Goal: Information Seeking & Learning: Learn about a topic

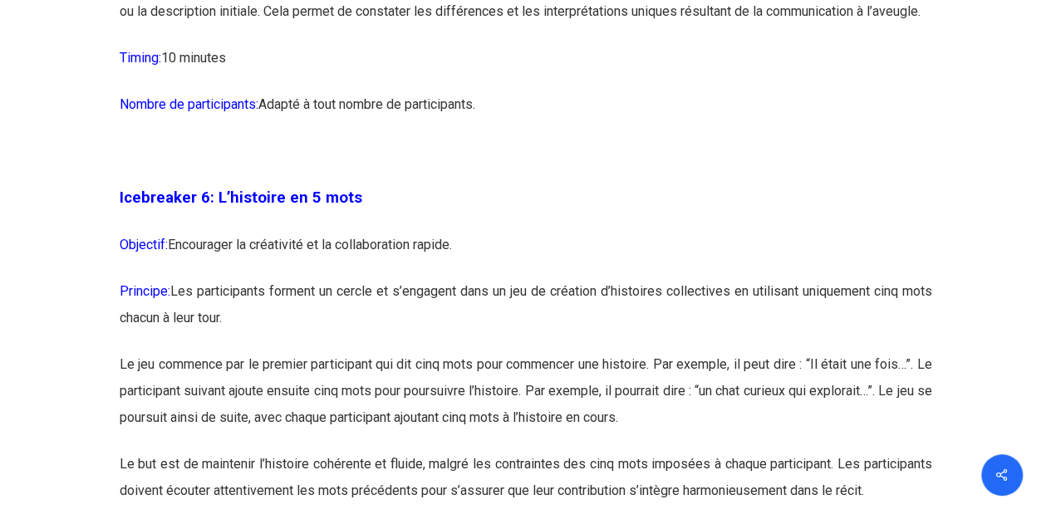
scroll to position [3574, 0]
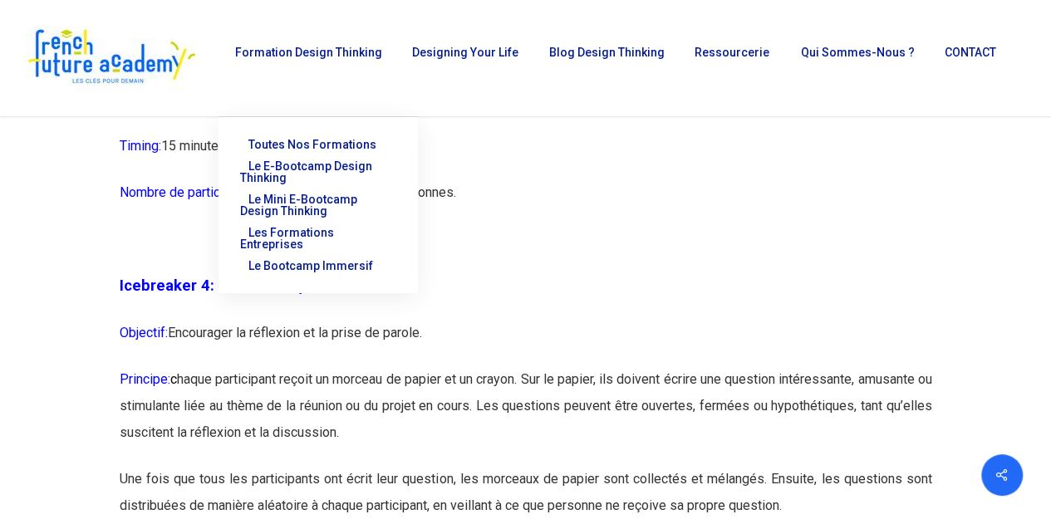
scroll to position [2327, 0]
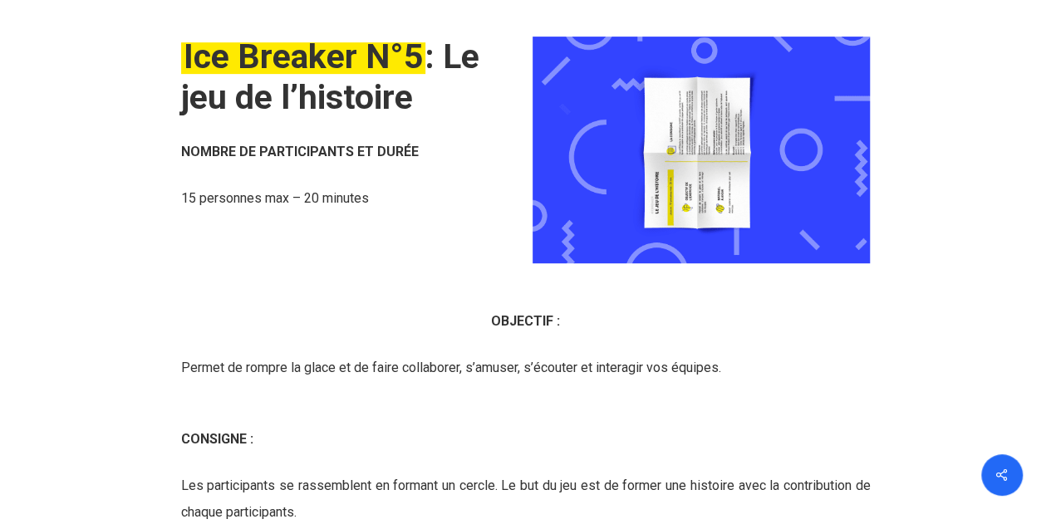
scroll to position [6650, 0]
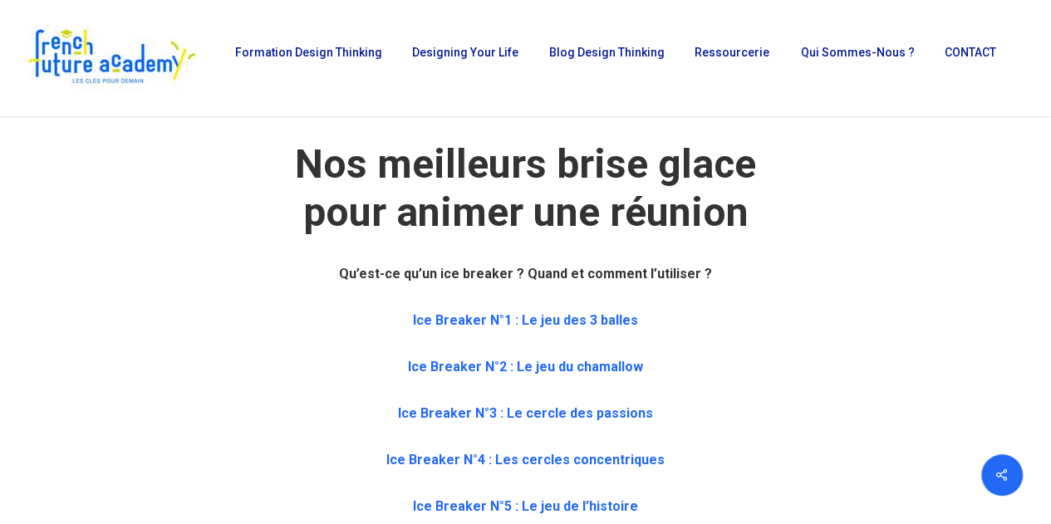
scroll to position [748, 0]
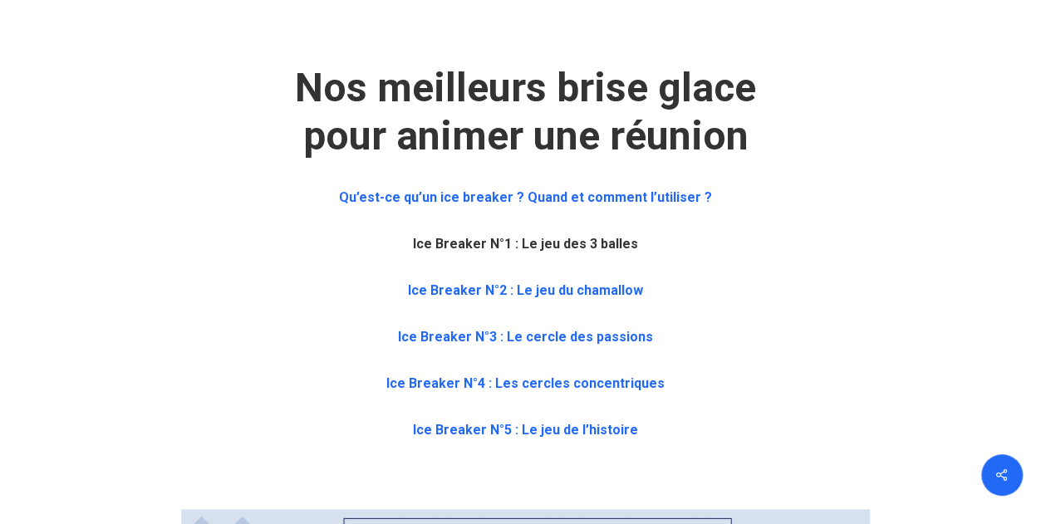
click at [582, 247] on b "Ice Breaker N°1 : Le jeu des 3 balles" at bounding box center [525, 244] width 225 height 16
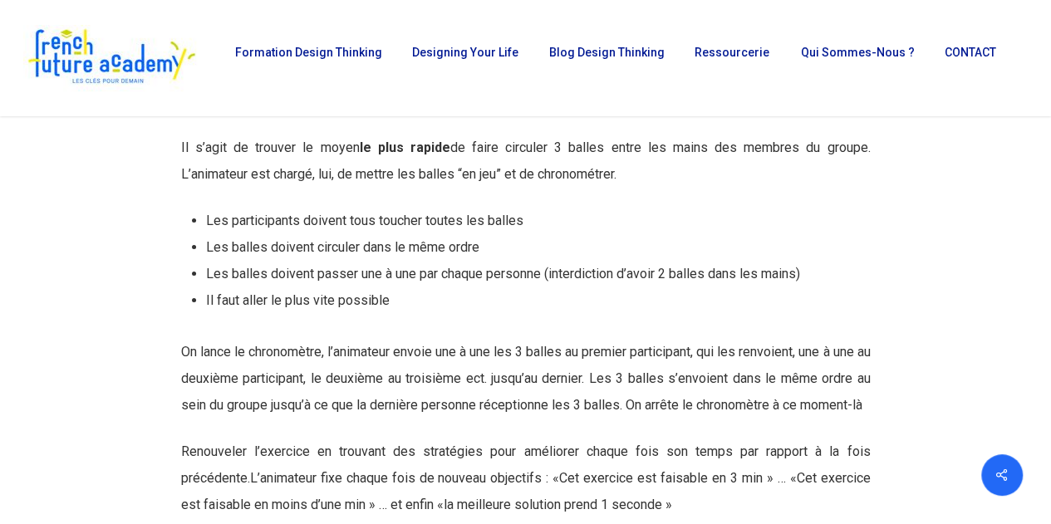
scroll to position [2720, 0]
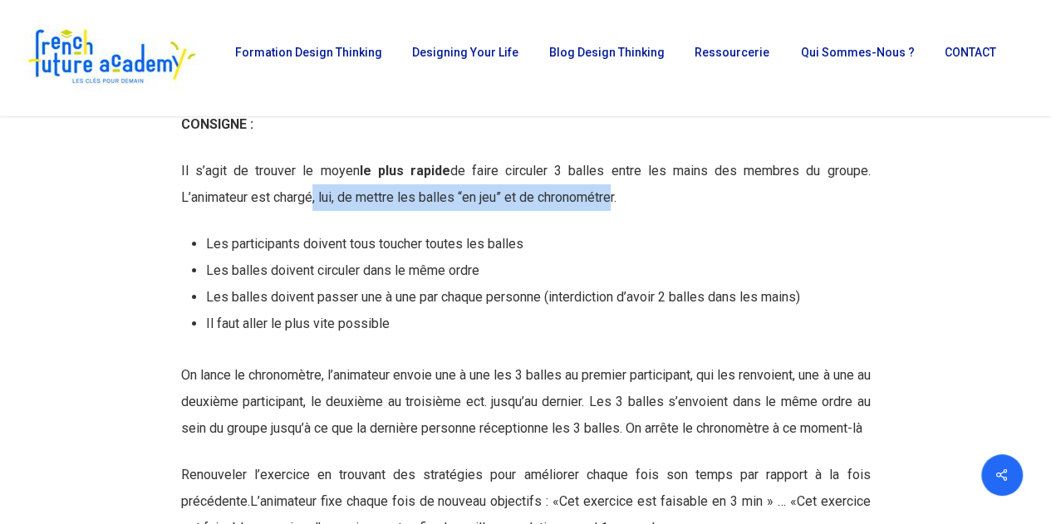
drag, startPoint x: 318, startPoint y: 243, endPoint x: 615, endPoint y: 255, distance: 297.8
click at [615, 231] on p "Il s’agit de trouver le moyen le plus rapide de faire circuler 3 balles entre l…" at bounding box center [526, 194] width 690 height 73
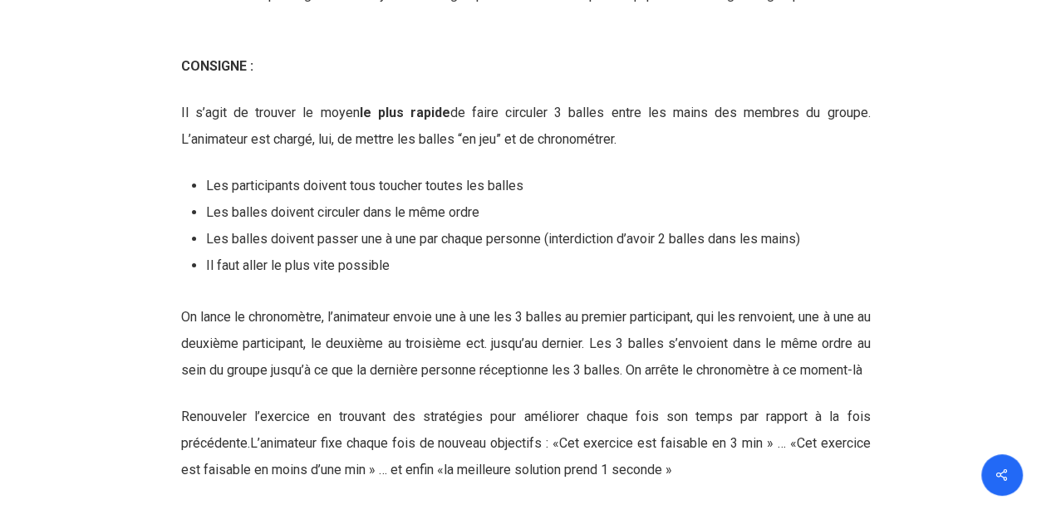
scroll to position [2803, 0]
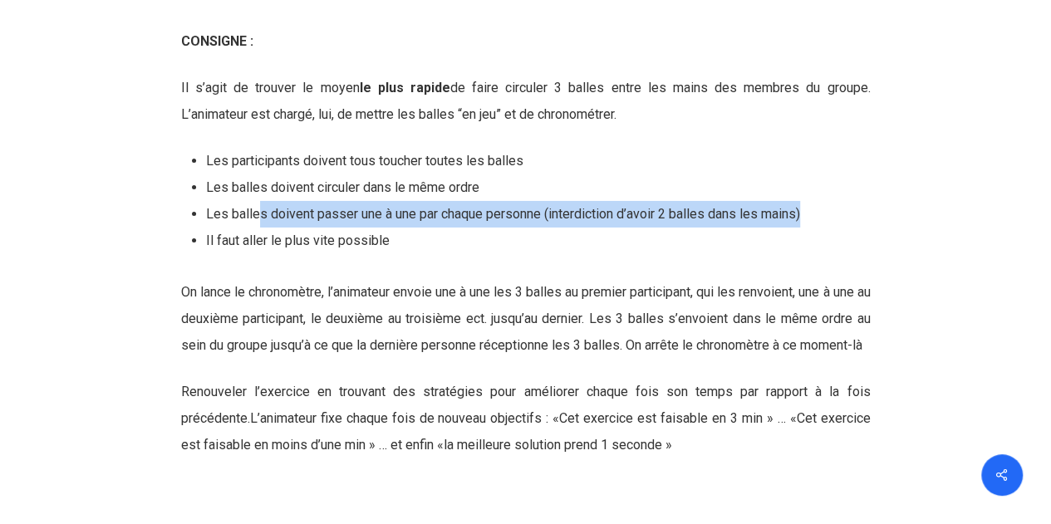
drag, startPoint x: 256, startPoint y: 262, endPoint x: 805, endPoint y: 245, distance: 548.9
click at [805, 228] on li "Les balles doivent passer une à une par chaque personne (interdiction d’avoir 2…" at bounding box center [538, 214] width 665 height 27
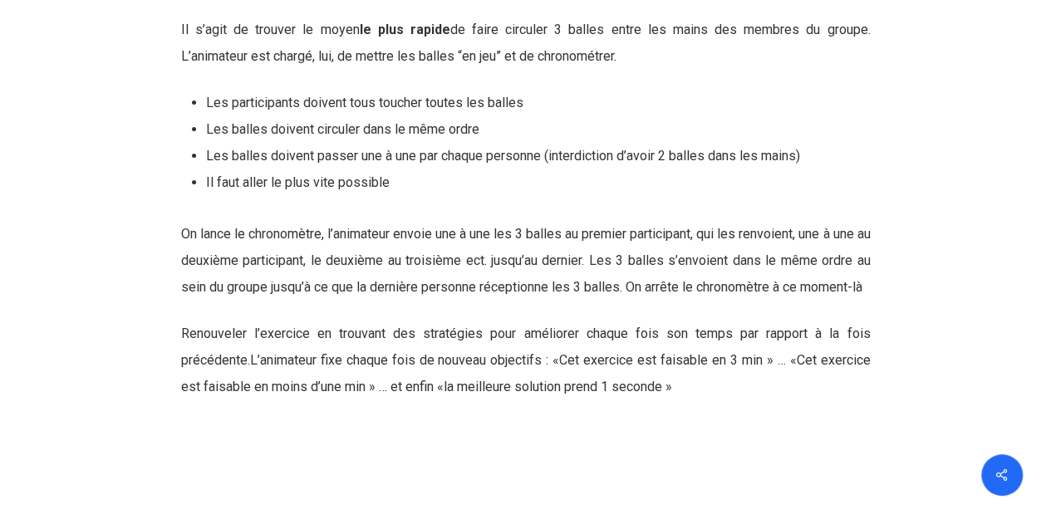
scroll to position [2886, 0]
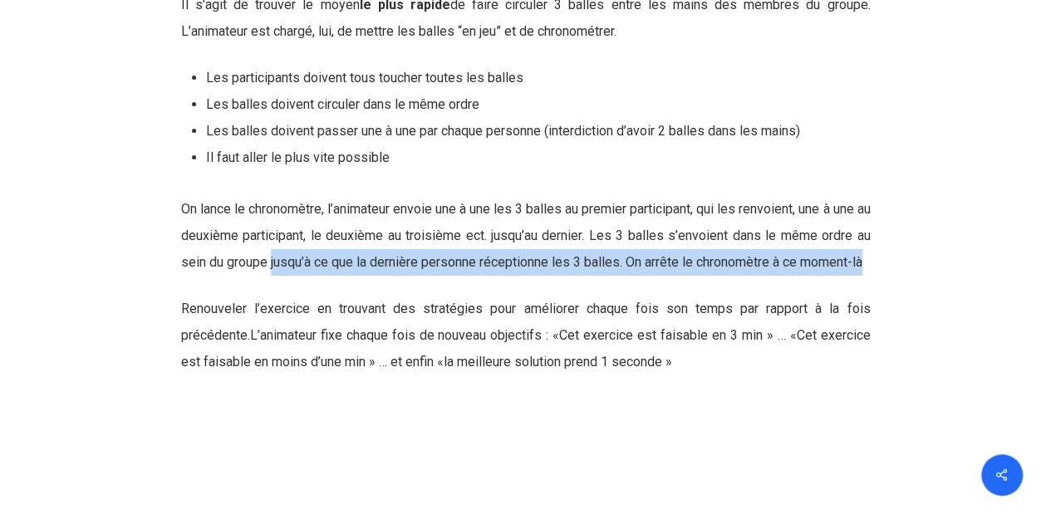
drag, startPoint x: 298, startPoint y: 303, endPoint x: 851, endPoint y: 333, distance: 554.4
click at [851, 296] on p "On lance le chronomètre, l’animateur envoie une à une les 3 balles au premier p…" at bounding box center [526, 246] width 690 height 100
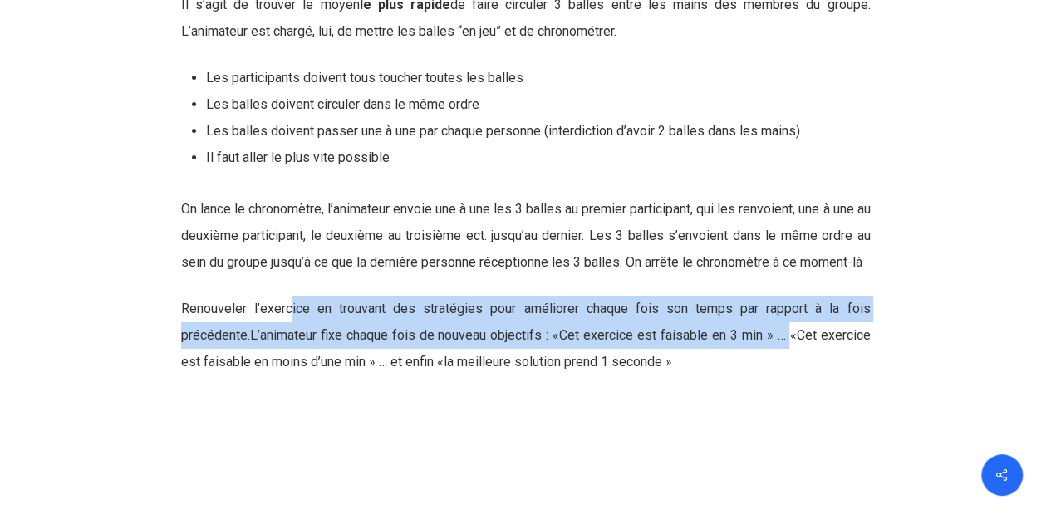
drag, startPoint x: 291, startPoint y: 374, endPoint x: 794, endPoint y: 401, distance: 503.6
click at [794, 376] on p "Renouveler l’exercice en trouvant des stratégies pour améliorer chaque fois son…" at bounding box center [526, 336] width 690 height 80
click at [794, 370] on span "L’animateur fixe chaque fois de nouveau objectifs : «Cet exercice est faisable …" at bounding box center [526, 348] width 690 height 42
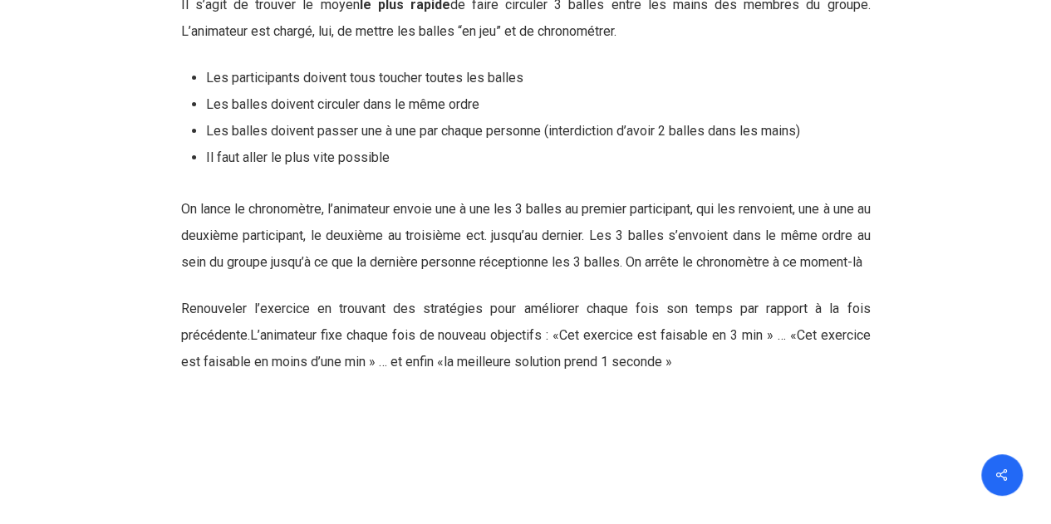
drag, startPoint x: 291, startPoint y: 405, endPoint x: 760, endPoint y: 430, distance: 469.5
click at [760, 376] on p "Renouveler l’exercice en trouvant des stratégies pour améliorer chaque fois son…" at bounding box center [526, 336] width 690 height 80
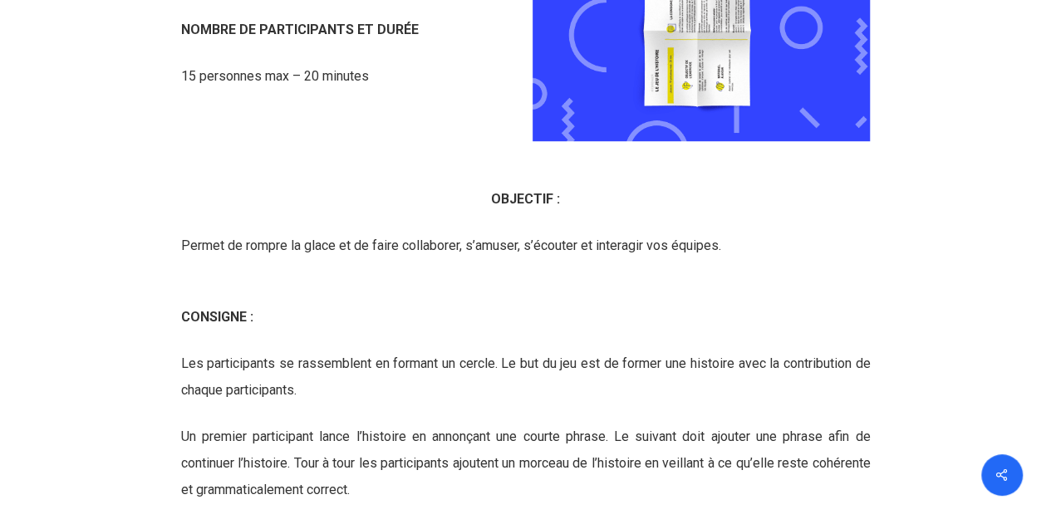
scroll to position [6876, 0]
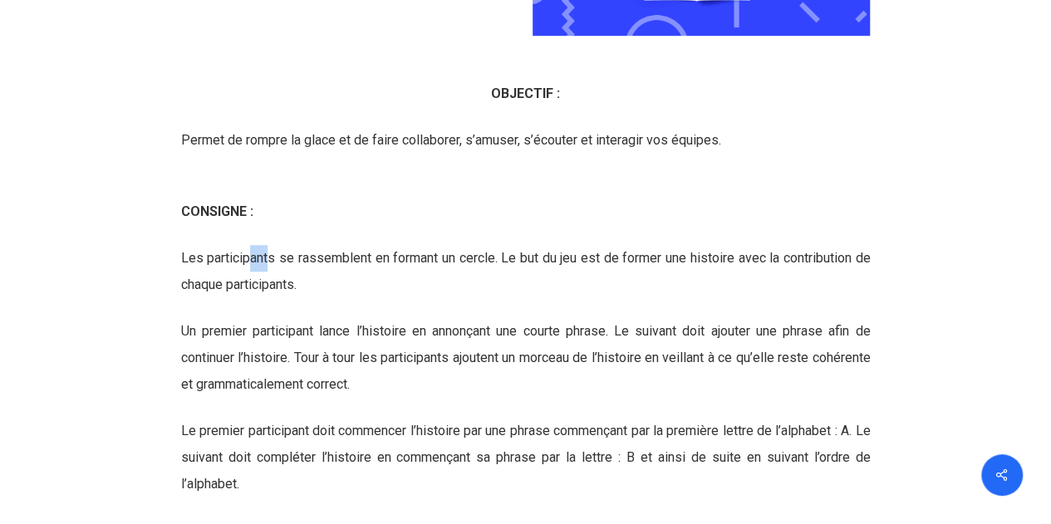
drag, startPoint x: 246, startPoint y: 297, endPoint x: 269, endPoint y: 317, distance: 30.7
click at [269, 317] on p "Les participants se rassemblent en formant un cercle. Le but du jeu est de form…" at bounding box center [526, 281] width 690 height 73
drag, startPoint x: 357, startPoint y: 293, endPoint x: 381, endPoint y: 347, distance: 58.1
click at [381, 318] on p "Les participants se rassemblent en formant un cercle. Le but du jeu est de form…" at bounding box center [526, 281] width 690 height 73
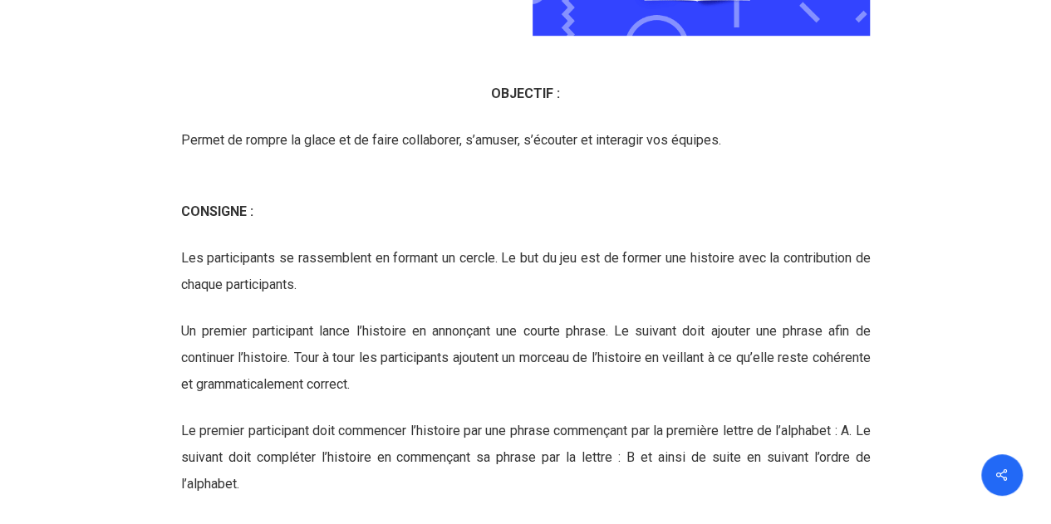
click at [381, 318] on p "Les participants se rassemblent en formant un cercle. Le but du jeu est de form…" at bounding box center [526, 281] width 690 height 73
drag, startPoint x: 347, startPoint y: 305, endPoint x: 380, endPoint y: 349, distance: 55.2
click at [380, 318] on p "Les participants se rassemblent en formant un cercle. Le but du jeu est de form…" at bounding box center [526, 281] width 690 height 73
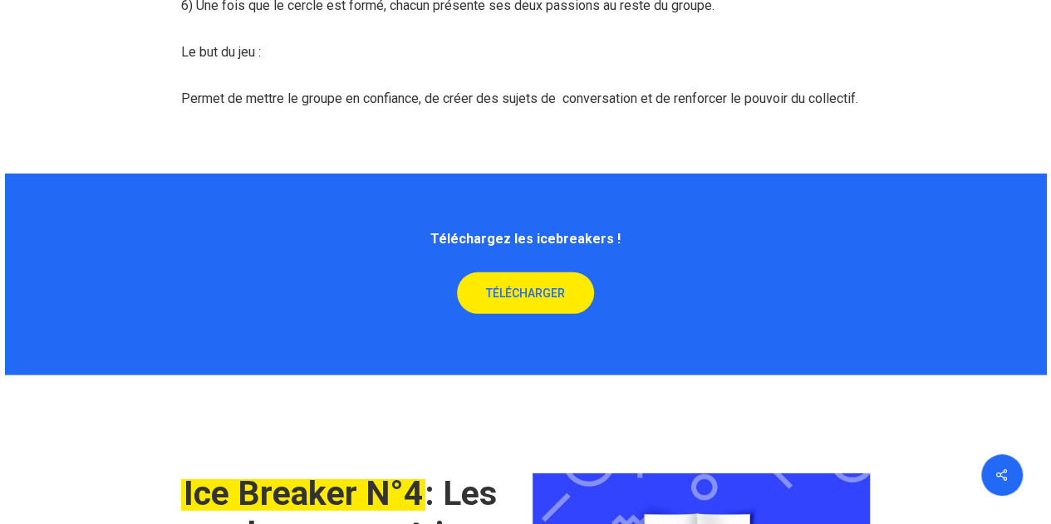
scroll to position [5878, 0]
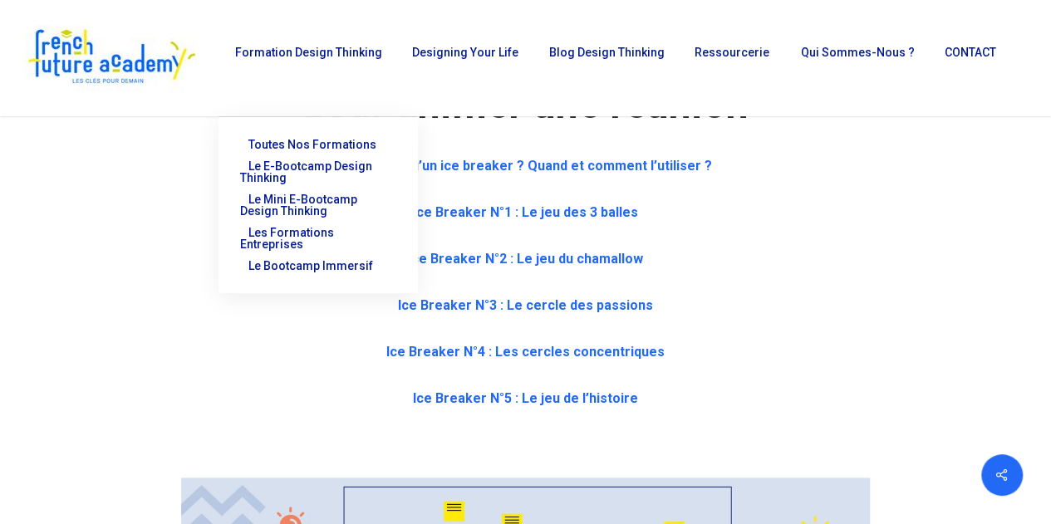
scroll to position [748, 0]
